Goal: Information Seeking & Learning: Learn about a topic

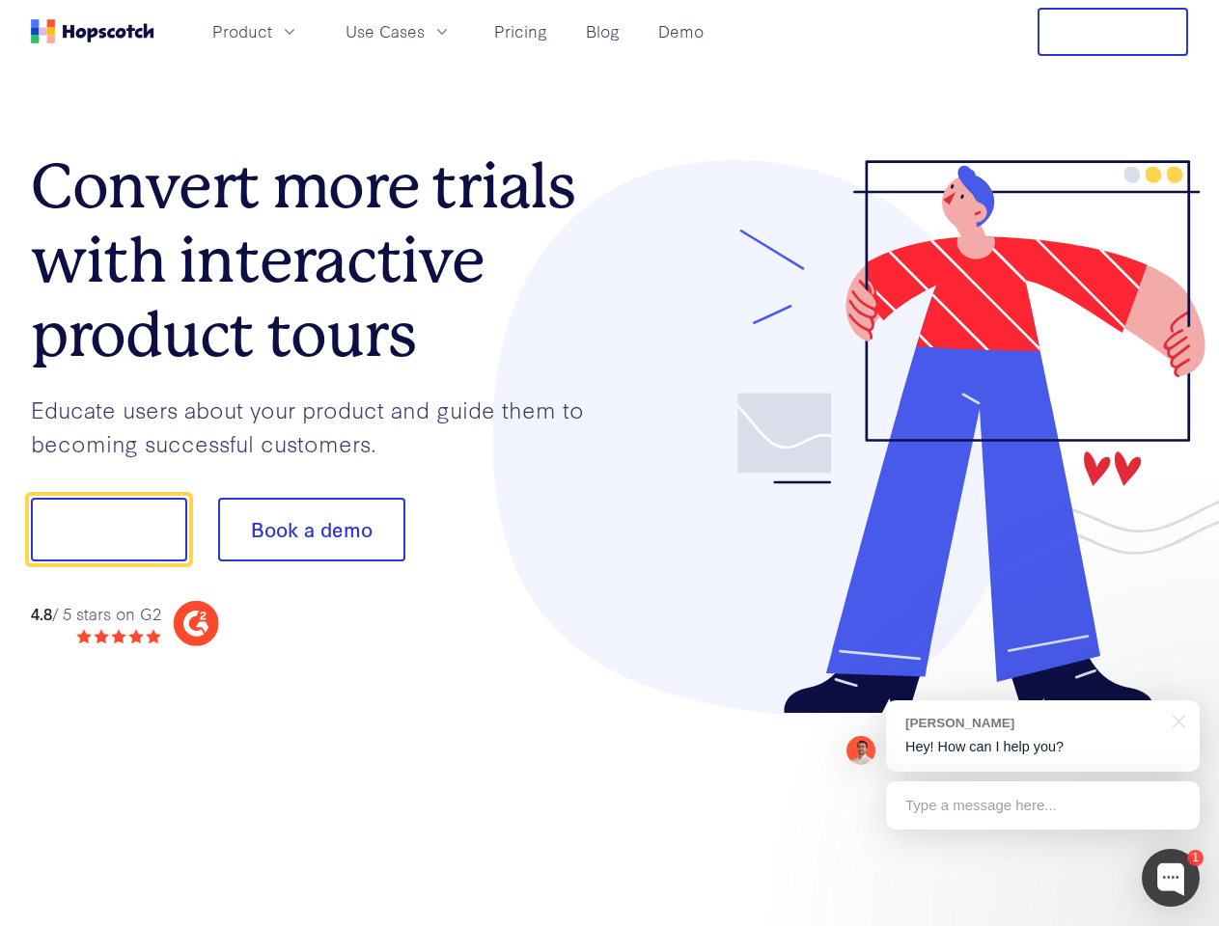
click at [610, 463] on div at bounding box center [899, 437] width 579 height 555
click at [272, 31] on span "Product" at bounding box center [242, 31] width 60 height 24
click at [425, 31] on span "Use Cases" at bounding box center [384, 31] width 79 height 24
click at [1113, 32] on button "Free Trial" at bounding box center [1112, 32] width 151 height 48
click at [108, 530] on button "Show me!" at bounding box center [109, 530] width 156 height 64
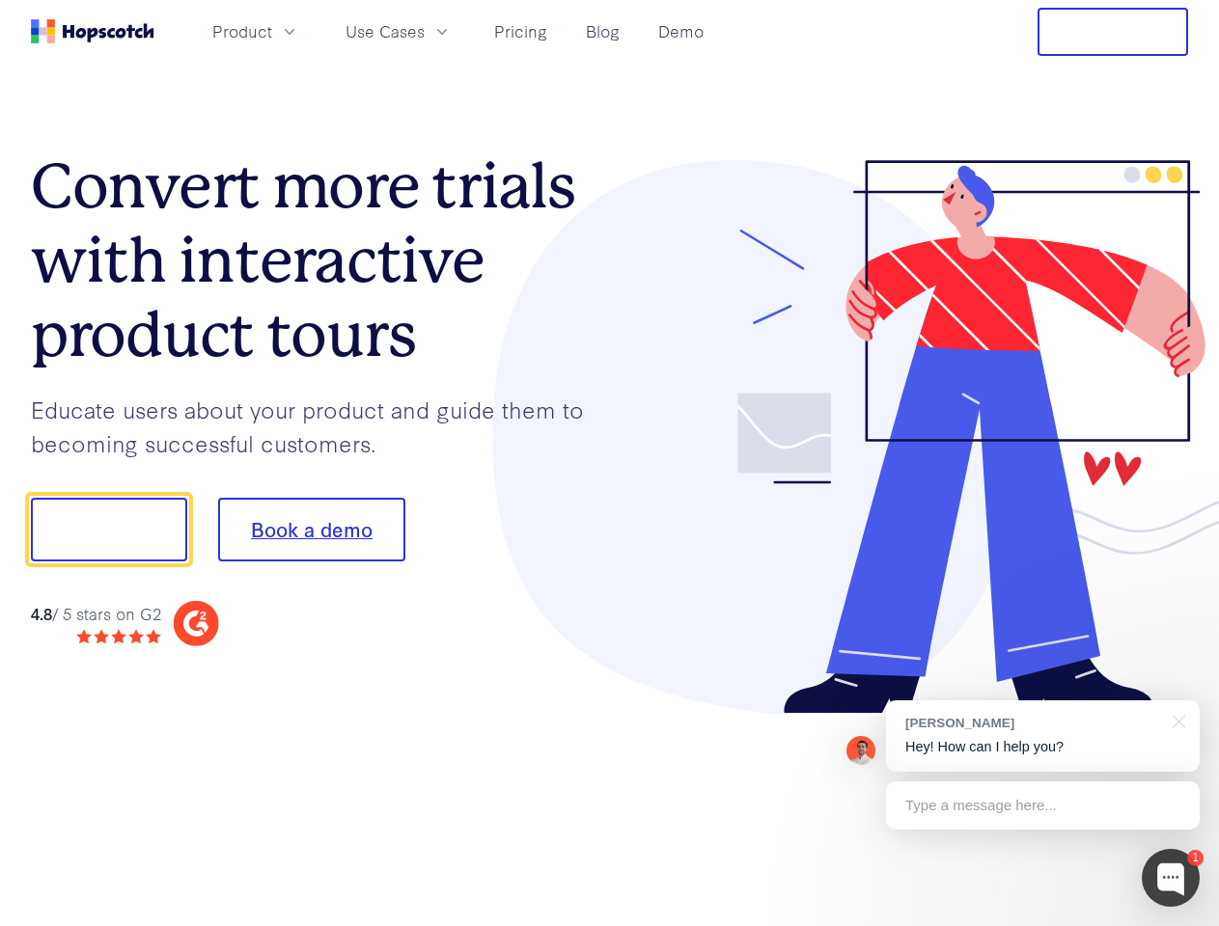
click at [311, 530] on button "Book a demo" at bounding box center [311, 530] width 187 height 64
click at [1171, 878] on div at bounding box center [1171, 878] width 58 height 58
click at [1042, 736] on div "[PERSON_NAME] Hey! How can I help you?" at bounding box center [1043, 736] width 314 height 71
click at [1175, 720] on div at bounding box center [1019, 656] width 362 height 385
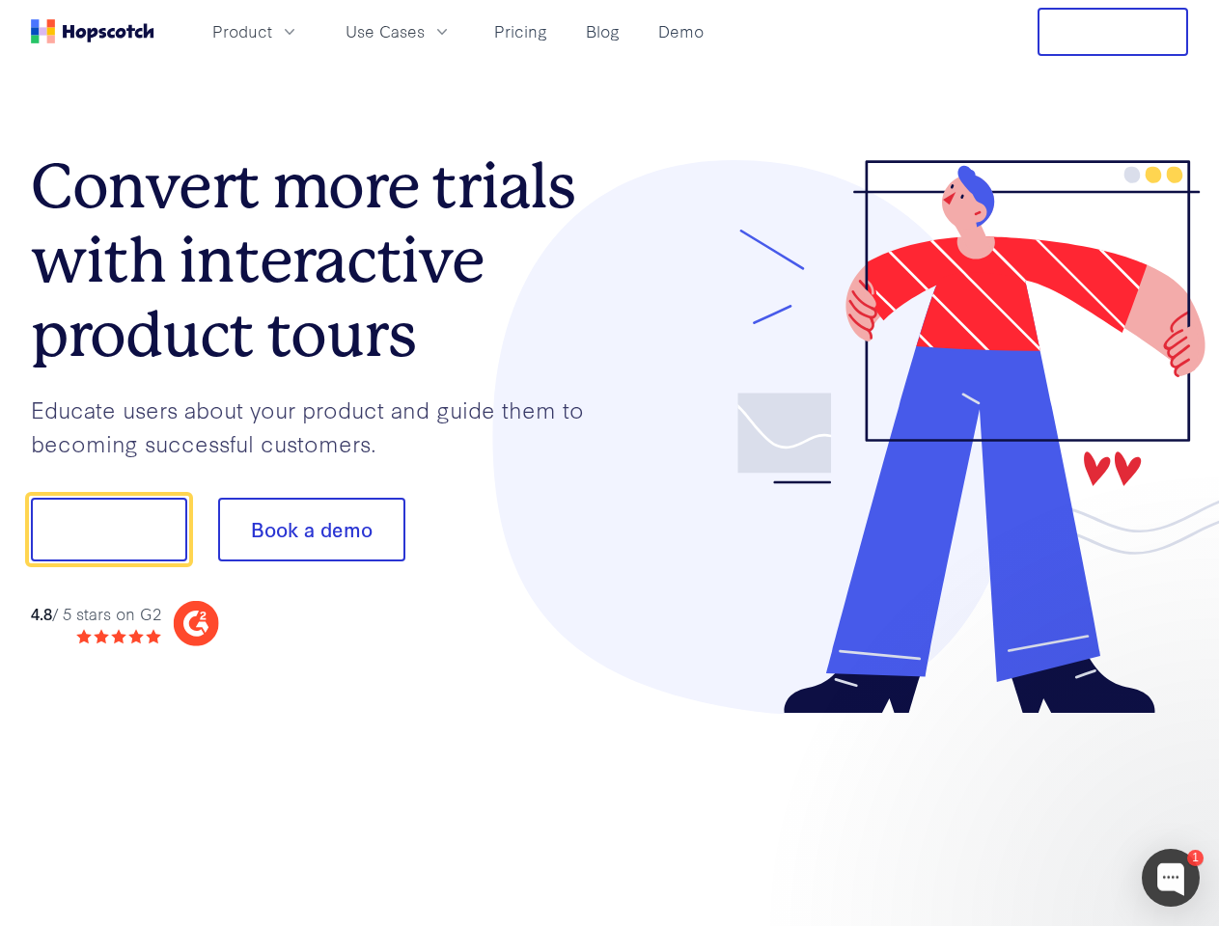
click at [1042, 806] on div at bounding box center [1019, 656] width 362 height 385
